Goal: Information Seeking & Learning: Learn about a topic

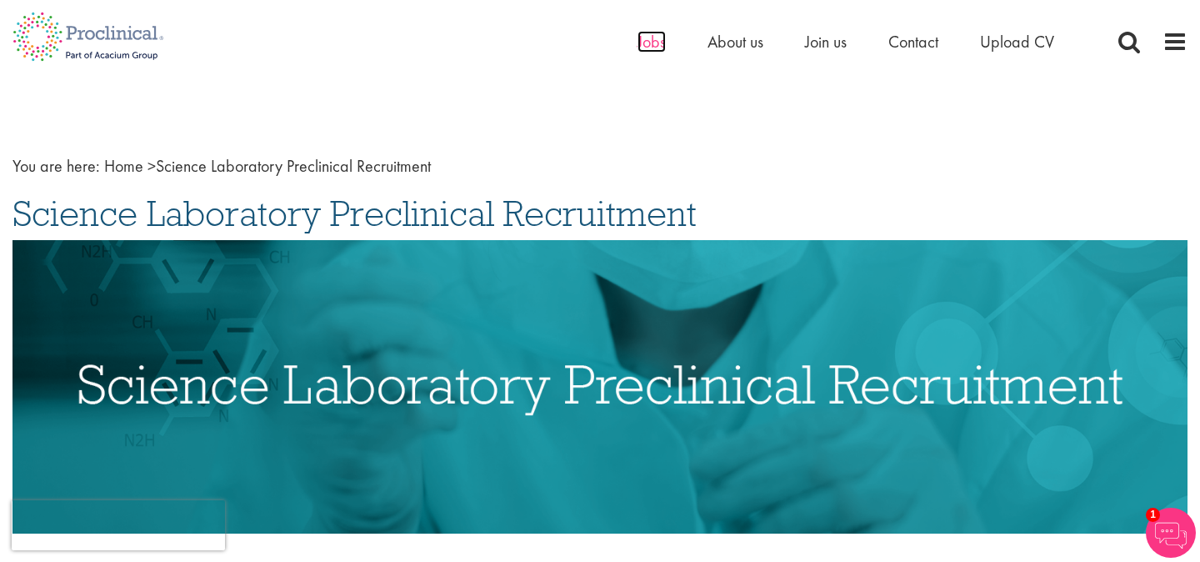
click at [647, 43] on span "Jobs" at bounding box center [651, 42] width 28 height 22
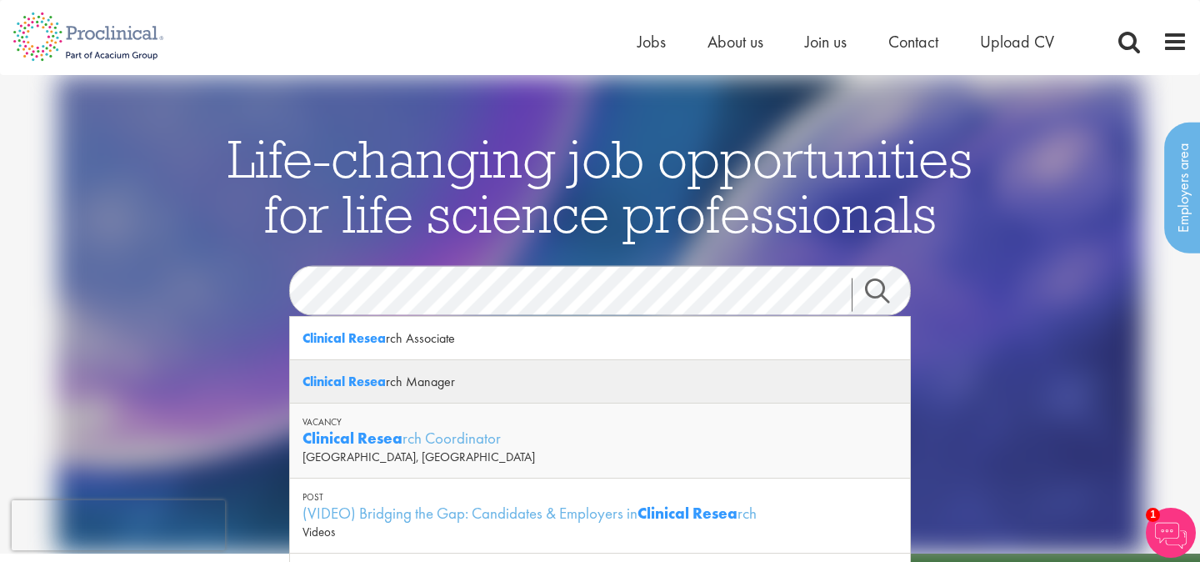
click at [360, 386] on strong "Clinical Resea" at bounding box center [343, 380] width 83 height 17
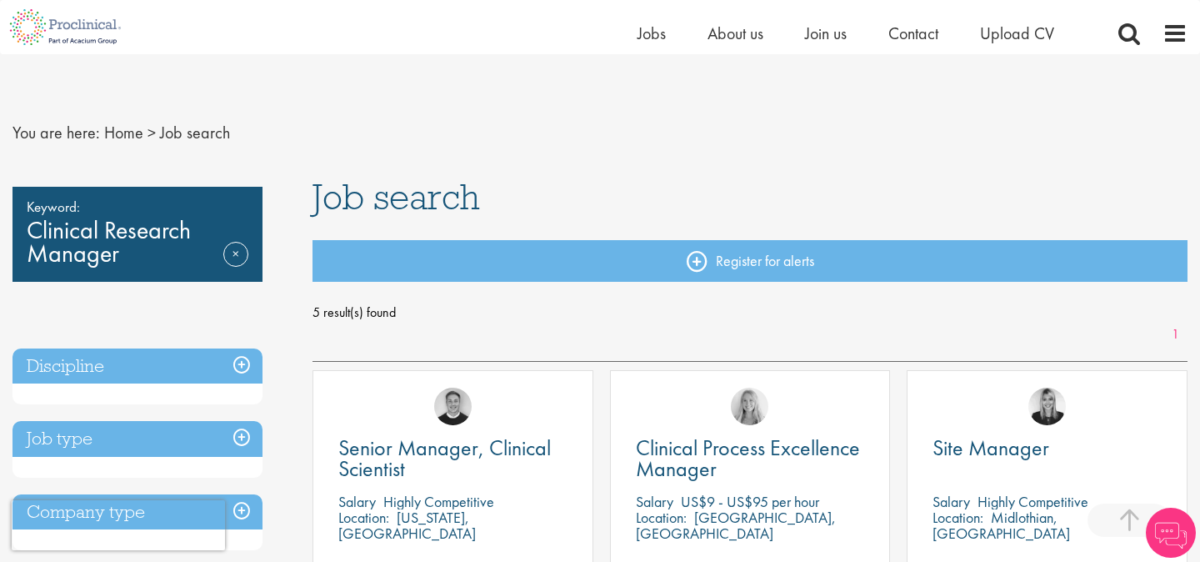
scroll to position [273, 0]
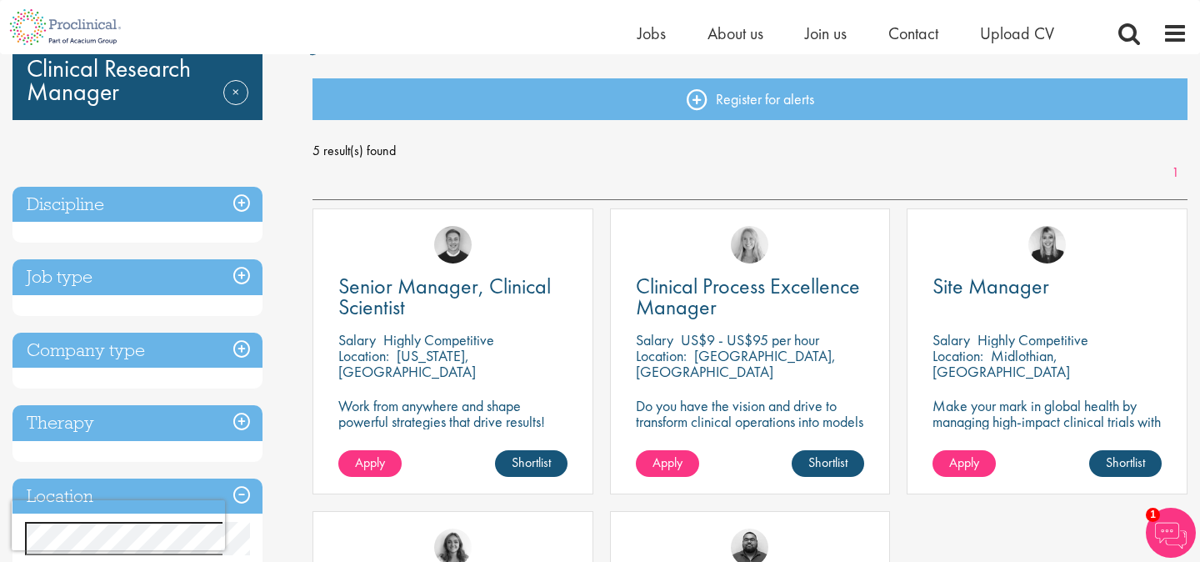
scroll to position [207, 0]
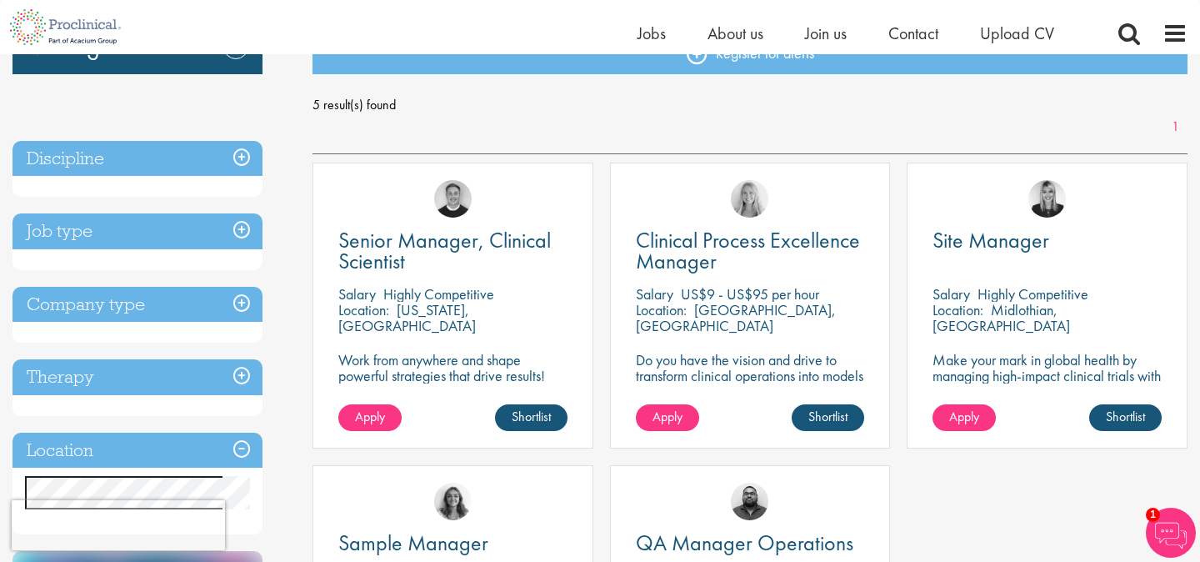
click at [1049, 291] on p "Highly Competitive" at bounding box center [1032, 293] width 111 height 19
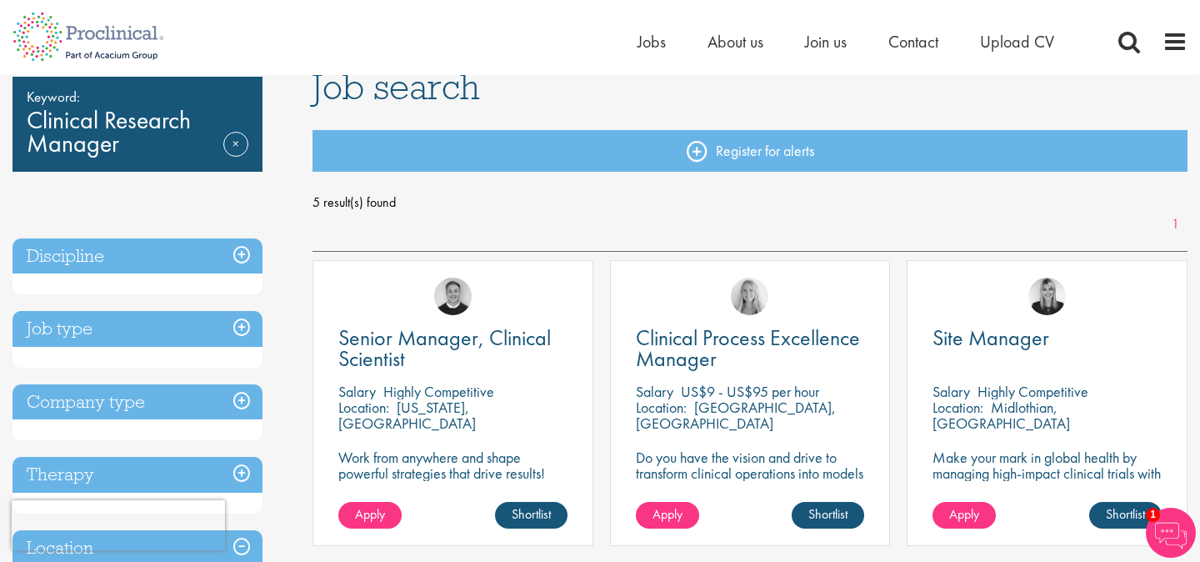
scroll to position [0, 0]
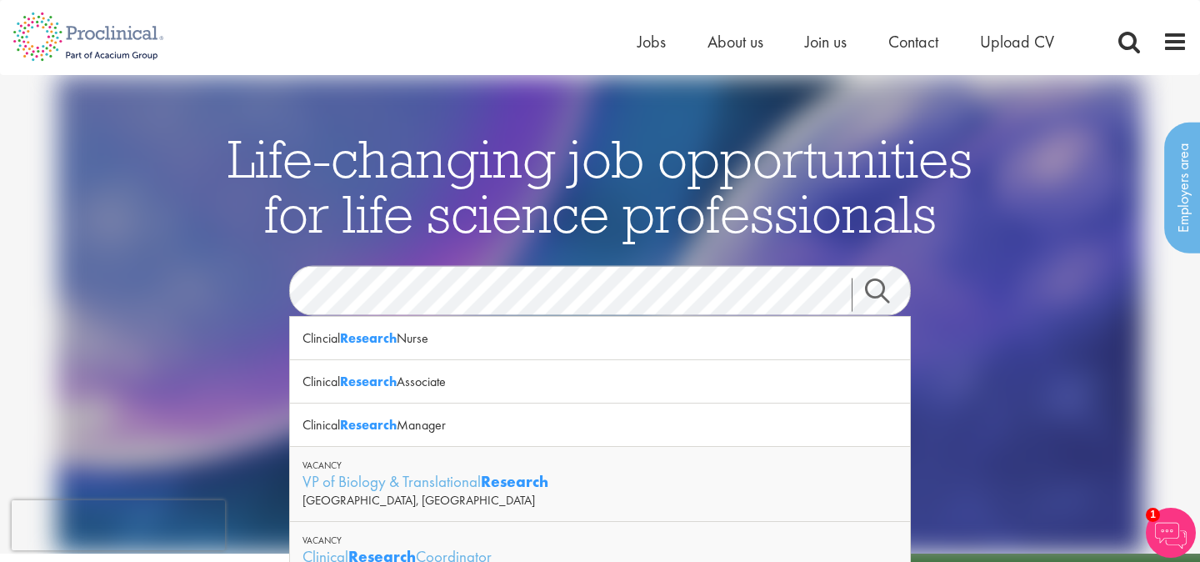
click at [870, 294] on link "Search" at bounding box center [887, 293] width 72 height 33
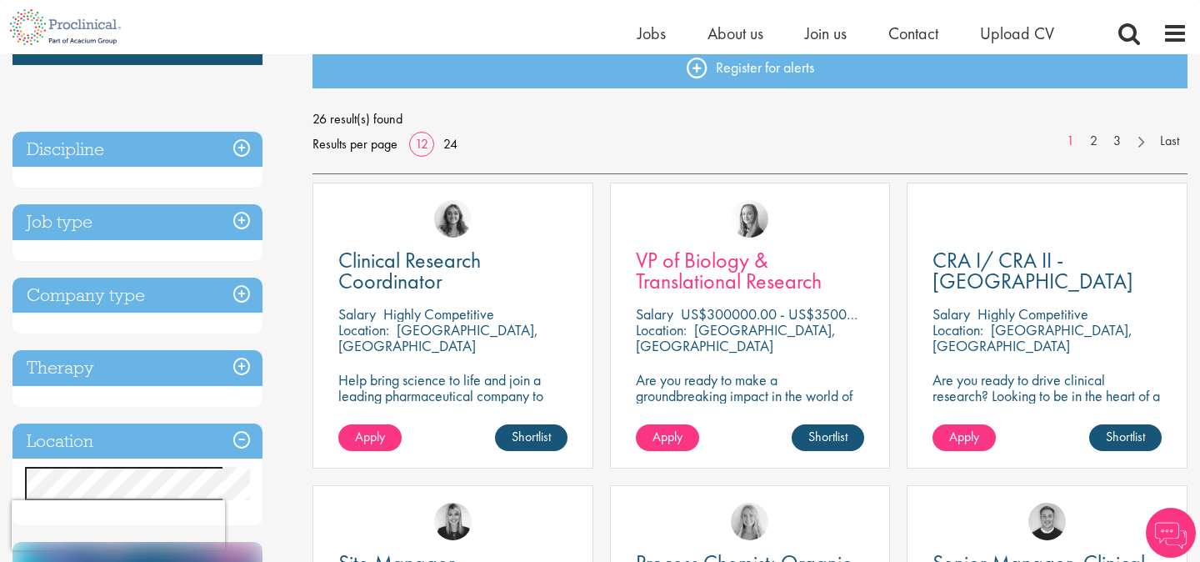
scroll to position [196, 0]
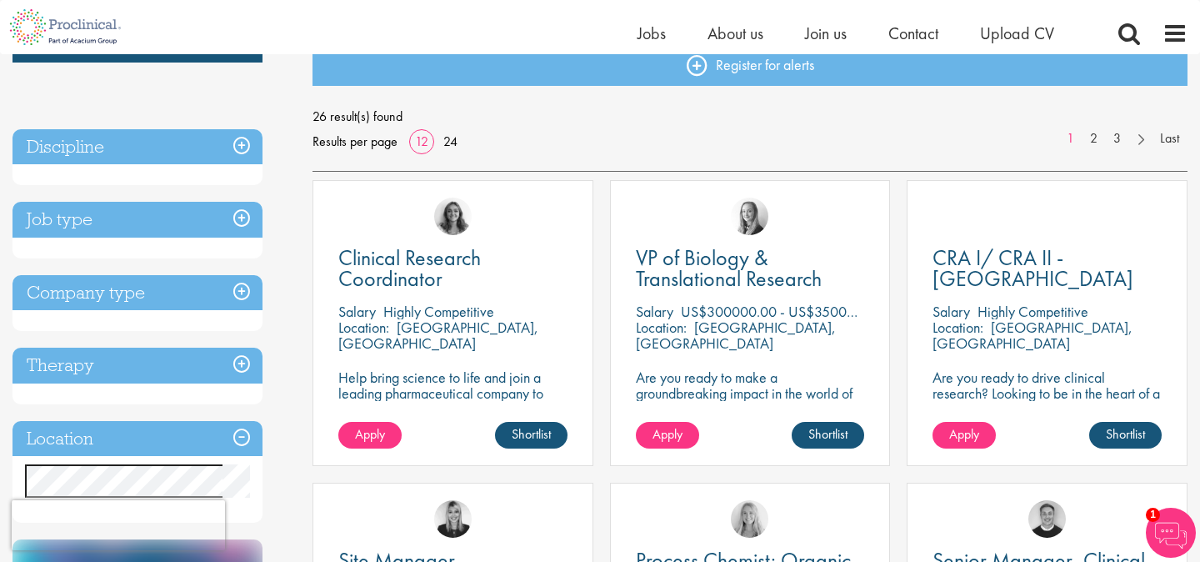
click at [1001, 352] on div "Location: [GEOGRAPHIC_DATA], [GEOGRAPHIC_DATA]" at bounding box center [1046, 335] width 229 height 33
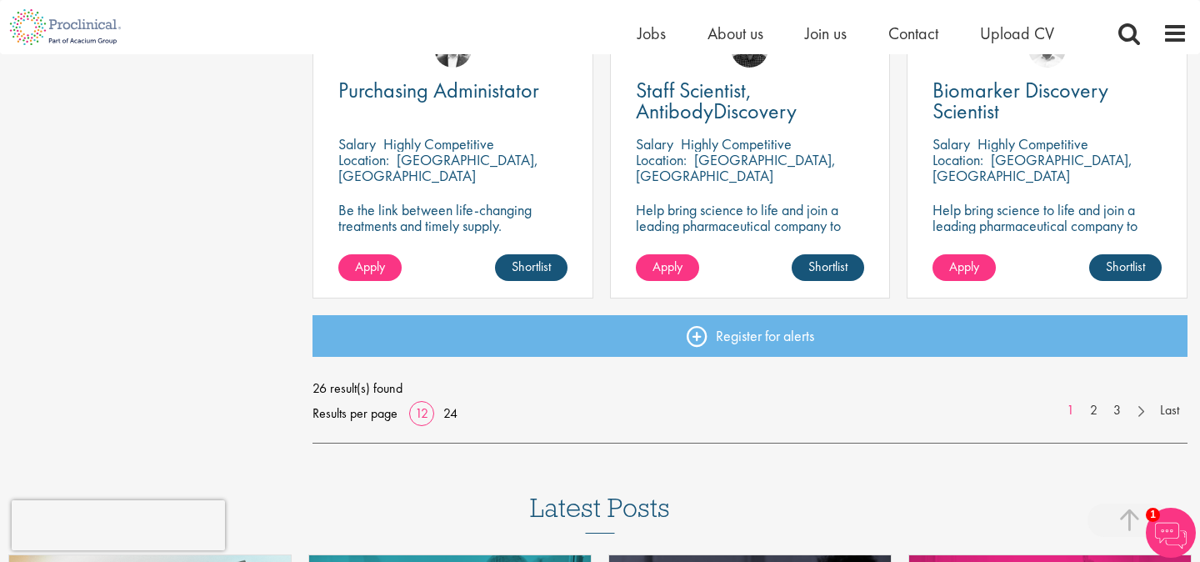
scroll to position [1276, 0]
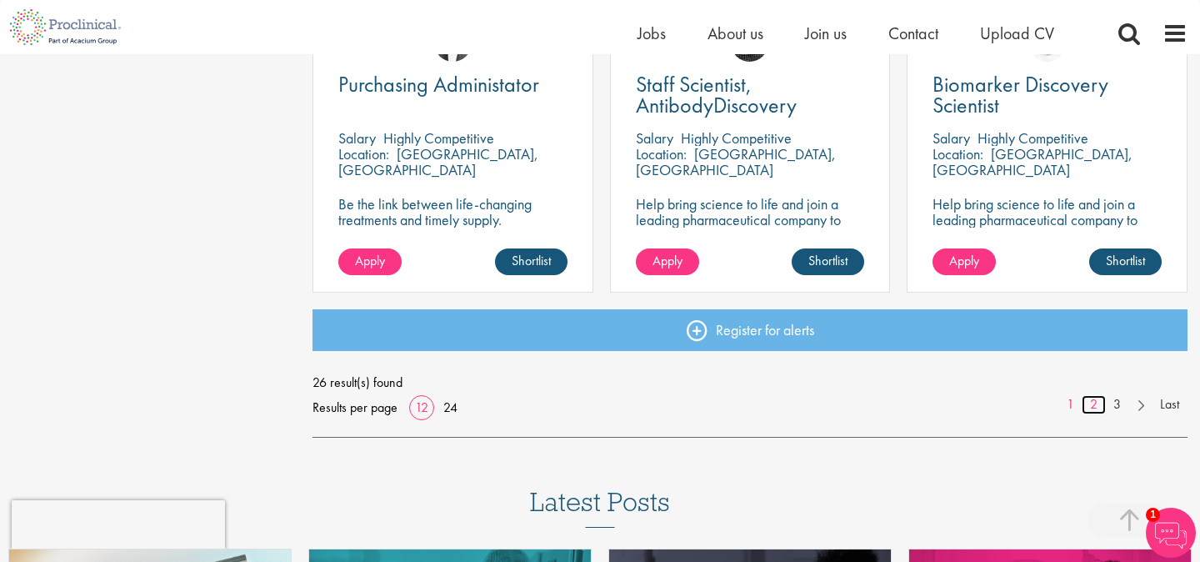
click at [1099, 407] on link "2" at bounding box center [1093, 404] width 24 height 19
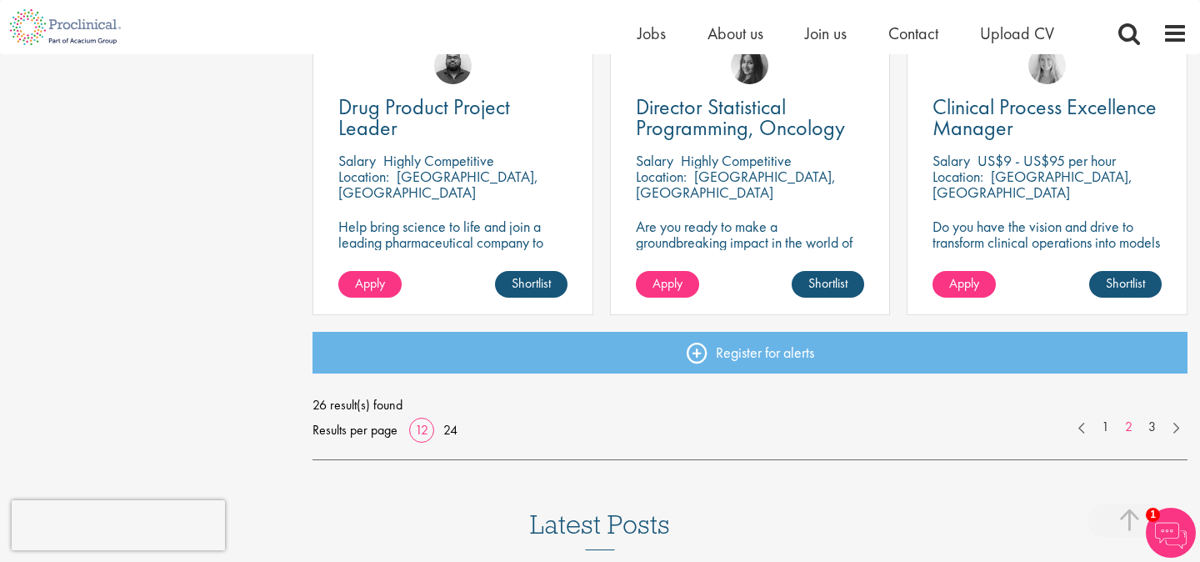
scroll to position [1284, 0]
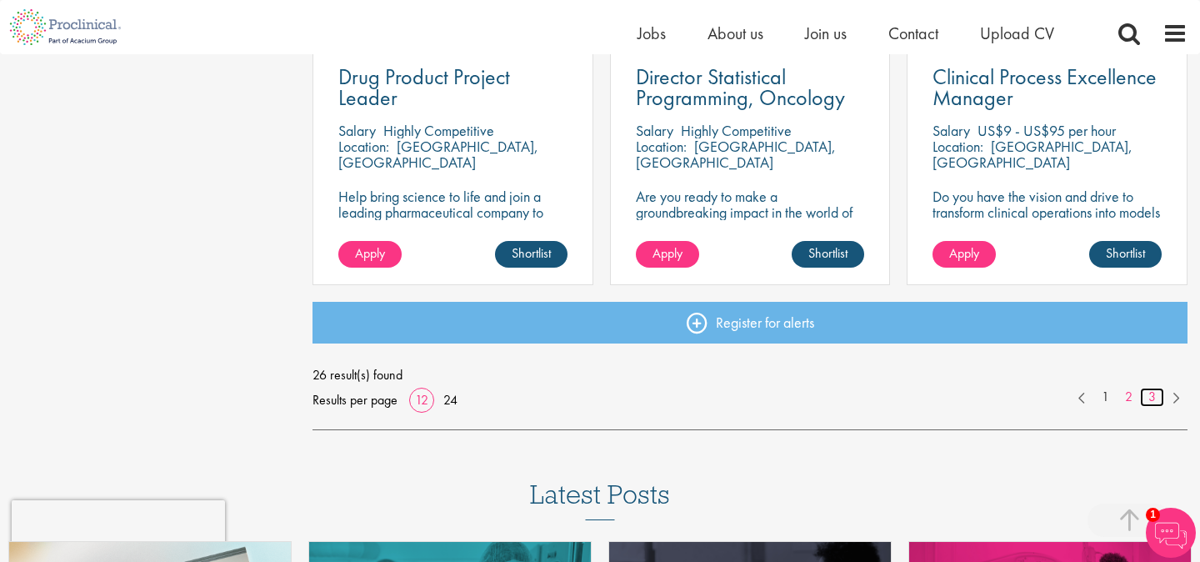
click at [1149, 395] on link "3" at bounding box center [1152, 396] width 24 height 19
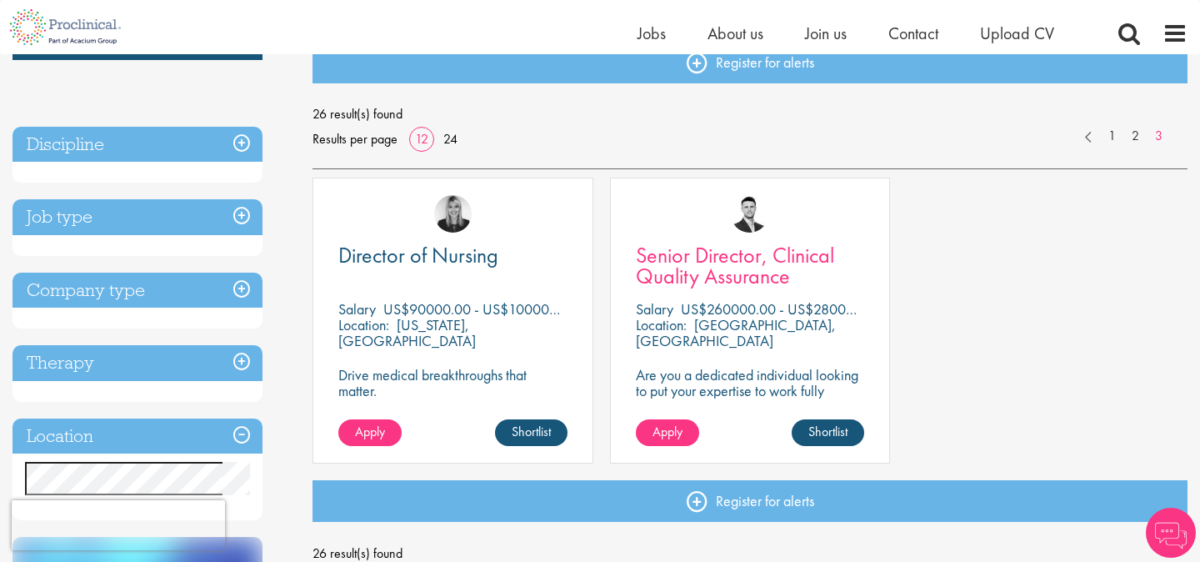
scroll to position [200, 0]
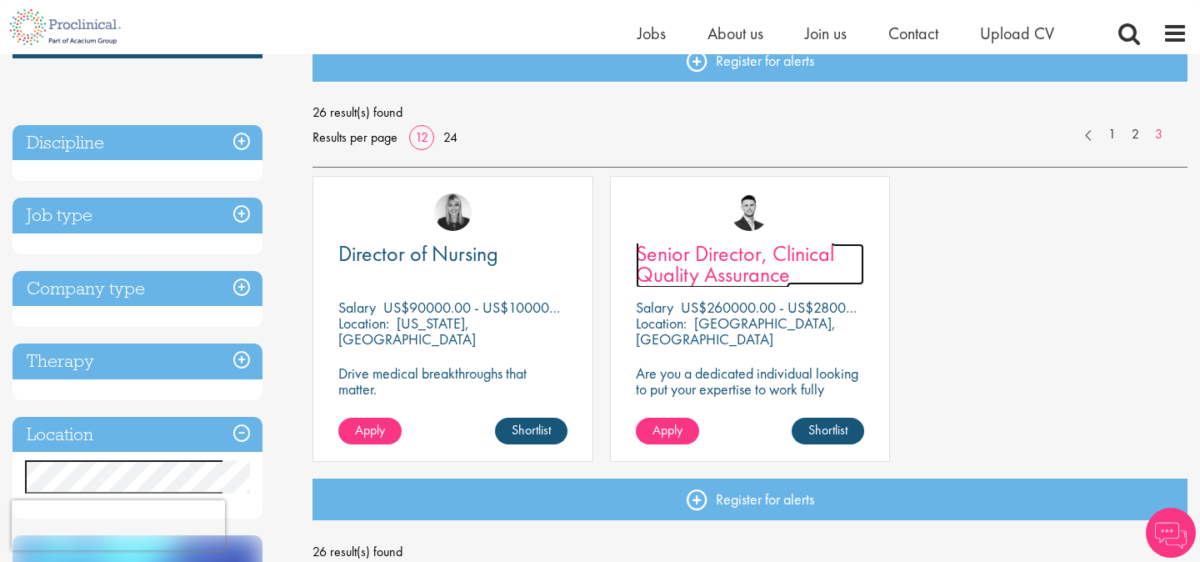
click at [777, 258] on span "Senior Director, Clinical Quality Assurance" at bounding box center [735, 263] width 198 height 49
